Goal: Task Accomplishment & Management: Complete application form

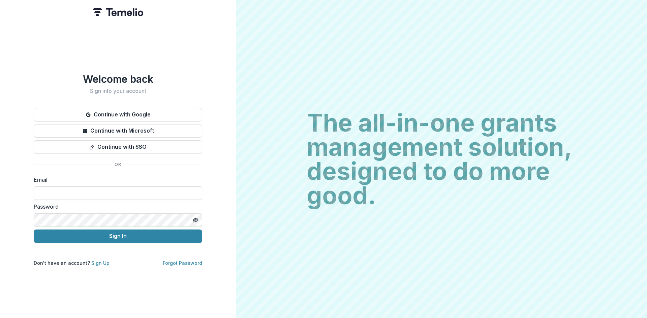
click at [76, 187] on input at bounding box center [118, 193] width 168 height 13
click at [72, 193] on input at bounding box center [118, 193] width 168 height 13
paste input "**********"
drag, startPoint x: 122, startPoint y: 189, endPoint x: 16, endPoint y: 186, distance: 106.2
click at [16, 186] on div "**********" at bounding box center [118, 159] width 236 height 318
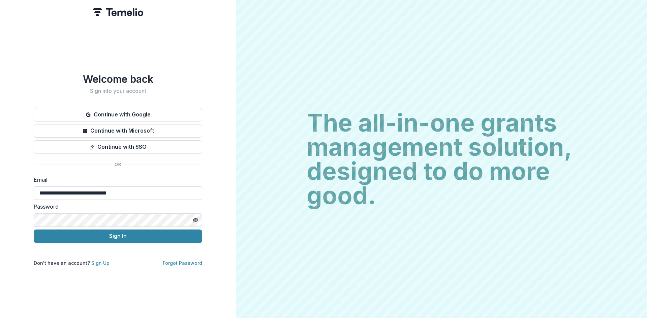
click at [132, 187] on input "**********" at bounding box center [118, 193] width 168 height 13
click at [131, 188] on input "**********" at bounding box center [118, 193] width 168 height 13
type input "*"
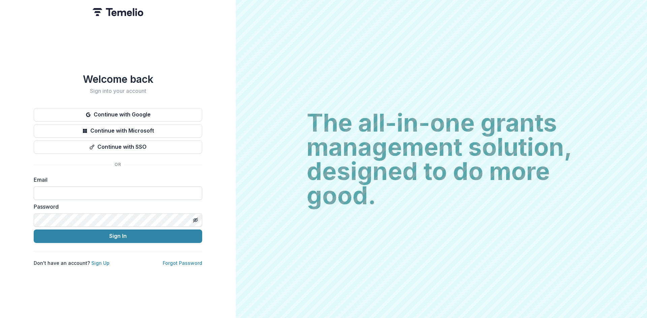
click at [65, 191] on input at bounding box center [118, 193] width 168 height 13
type input "**********"
click at [196, 218] on icon "Toggle password visibility" at bounding box center [195, 220] width 5 height 5
click at [180, 231] on button "Sign In" at bounding box center [118, 236] width 168 height 13
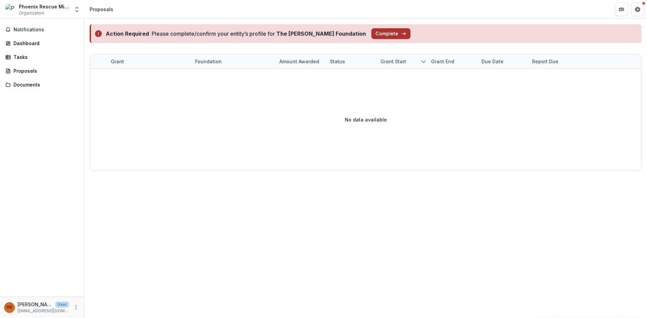
click at [371, 33] on button "Complete" at bounding box center [390, 33] width 39 height 11
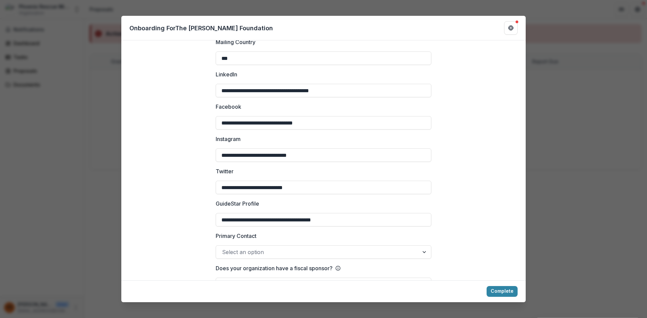
scroll to position [881, 0]
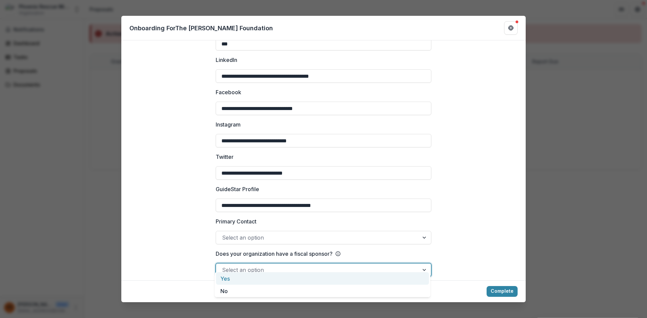
click at [278, 265] on div at bounding box center [317, 269] width 191 height 9
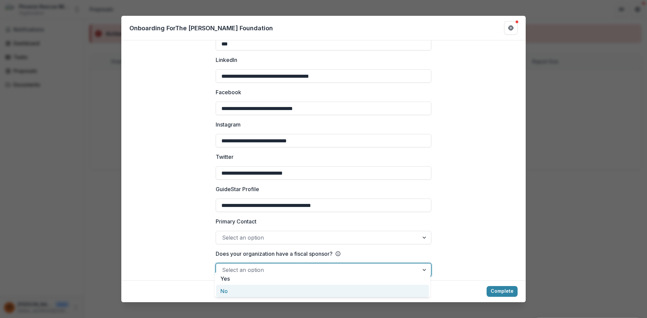
click at [261, 289] on div "No" at bounding box center [322, 291] width 213 height 12
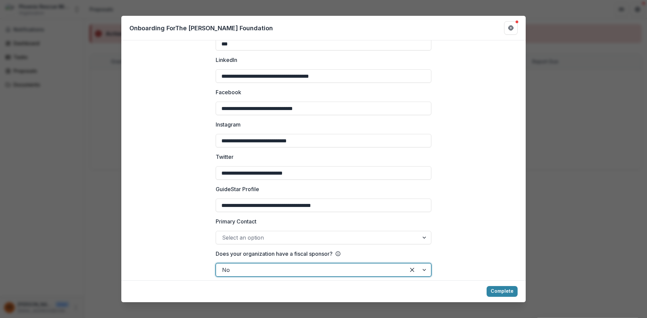
click at [283, 234] on div at bounding box center [317, 237] width 191 height 9
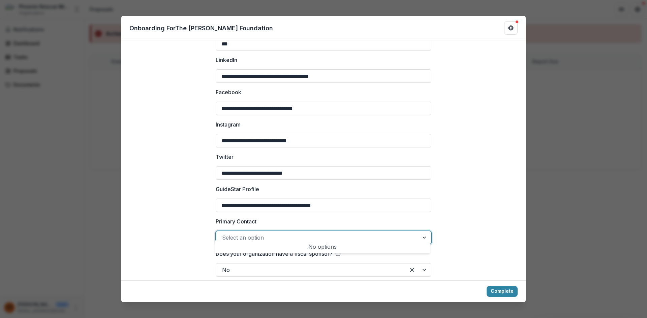
click at [283, 234] on div at bounding box center [317, 237] width 191 height 9
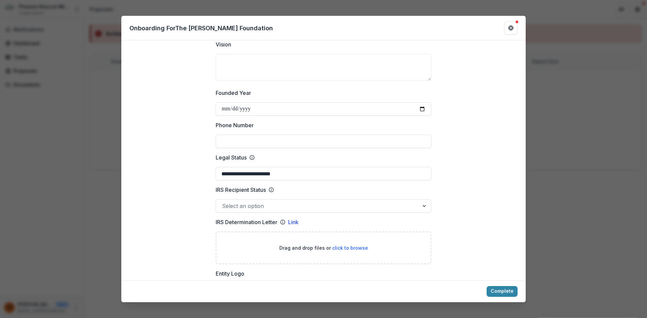
scroll to position [207, 0]
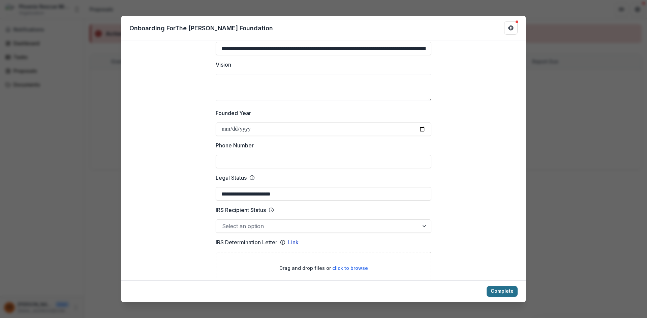
click at [495, 291] on button "Complete" at bounding box center [501, 291] width 31 height 11
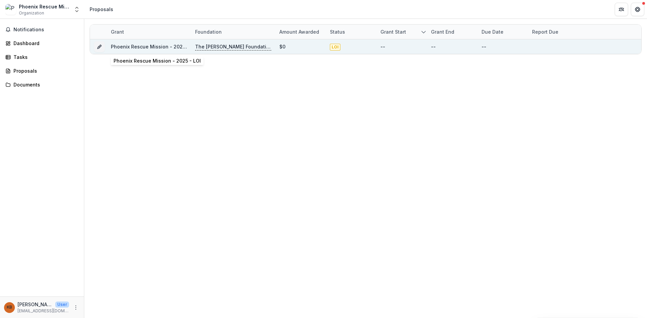
click at [176, 49] on link "Phoenix Rescue Mission - 2025 - LOI" at bounding box center [154, 47] width 87 height 6
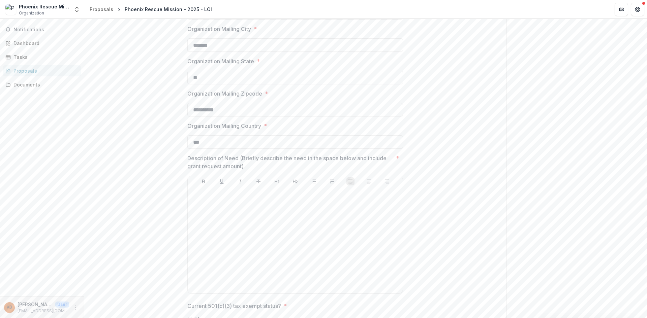
scroll to position [438, 0]
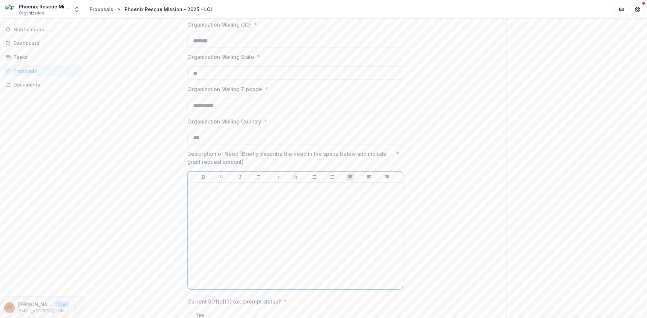
click at [206, 188] on p at bounding box center [295, 189] width 210 height 7
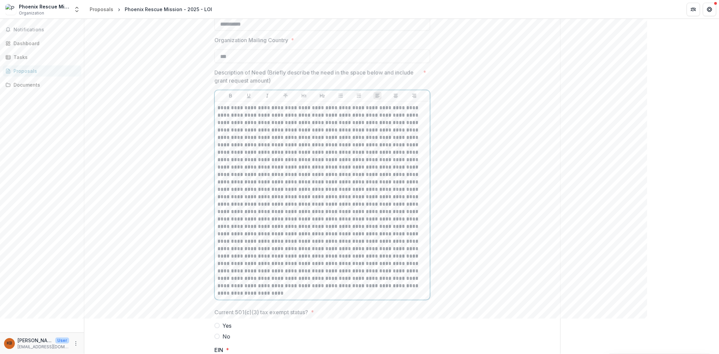
scroll to position [537, 0]
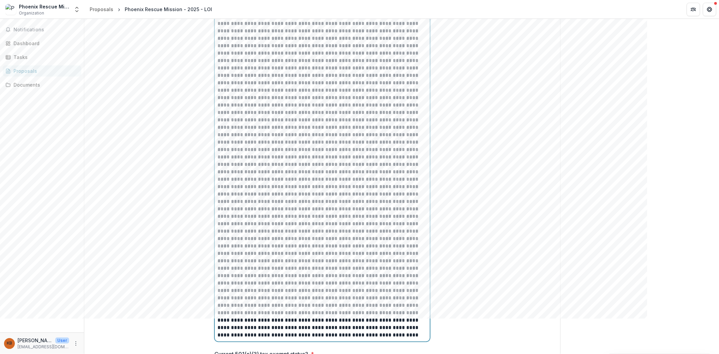
paste div
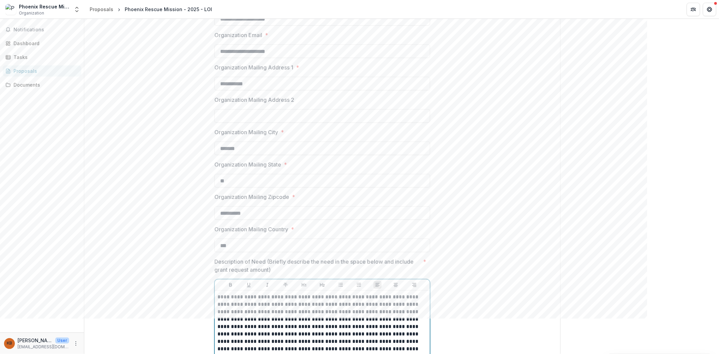
scroll to position [448, 0]
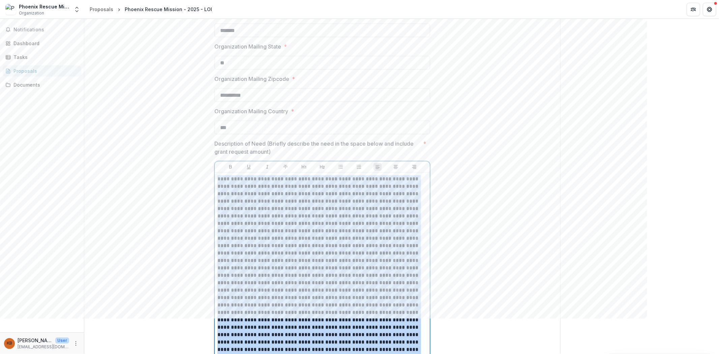
drag, startPoint x: 403, startPoint y: 126, endPoint x: 217, endPoint y: 179, distance: 193.0
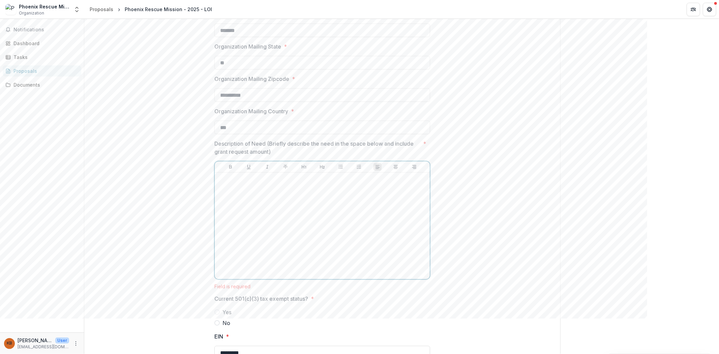
click at [270, 219] on div at bounding box center [322, 225] width 210 height 101
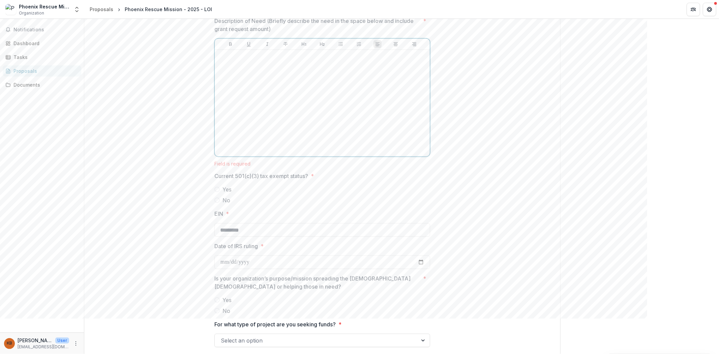
scroll to position [598, 0]
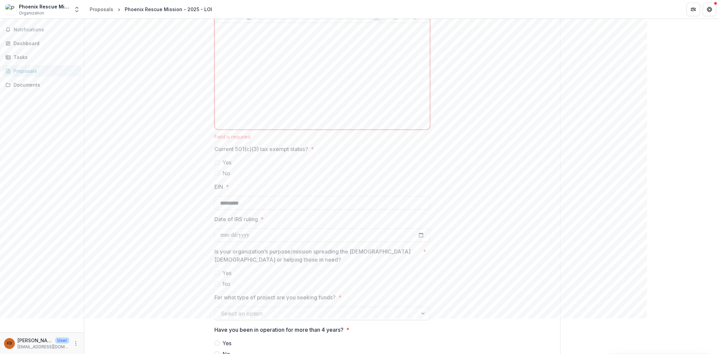
click at [216, 160] on span at bounding box center [216, 162] width 5 height 5
click at [217, 269] on label "Yes" at bounding box center [322, 273] width 216 height 8
click at [420, 312] on div at bounding box center [423, 313] width 12 height 13
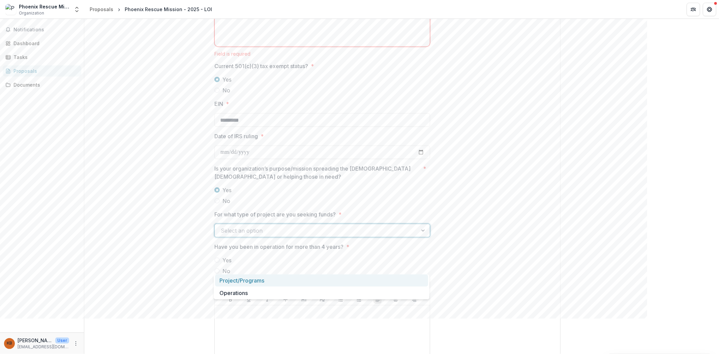
scroll to position [710, 0]
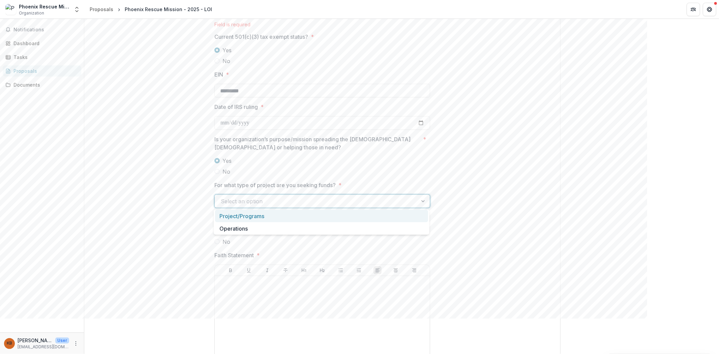
click at [278, 216] on div "Project/Programs" at bounding box center [321, 216] width 213 height 12
click at [216, 229] on span at bounding box center [216, 230] width 5 height 5
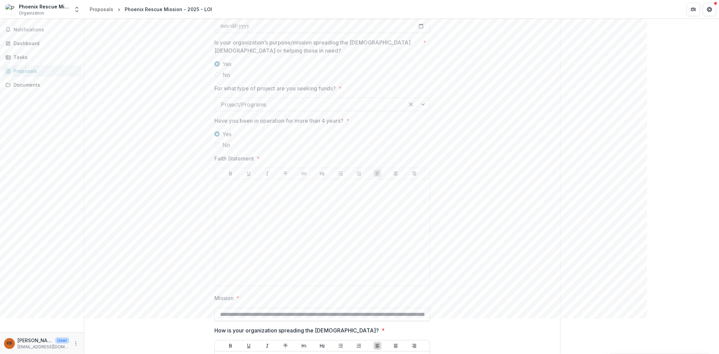
scroll to position [823, 0]
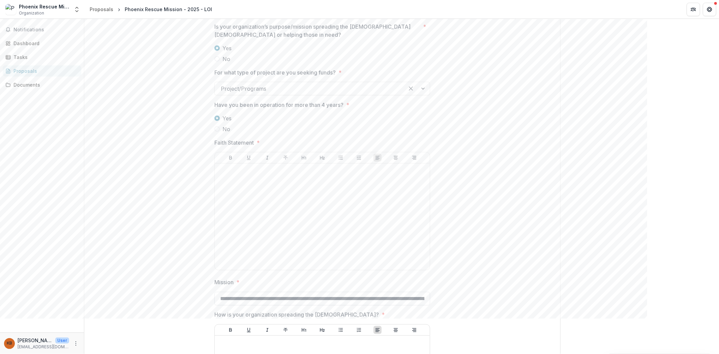
click at [363, 294] on input "**********" at bounding box center [322, 298] width 216 height 13
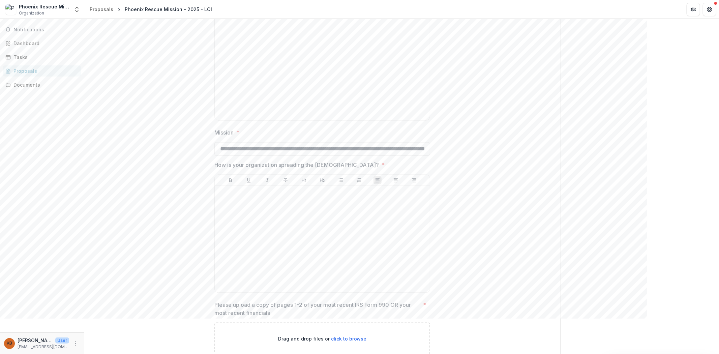
scroll to position [1002, 0]
